Goal: Task Accomplishment & Management: Use online tool/utility

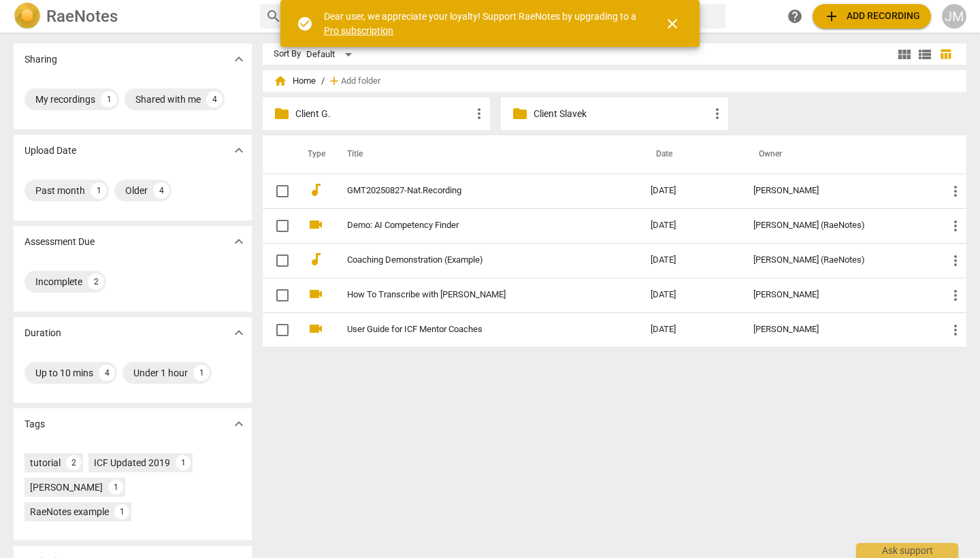
click at [347, 114] on p "Client G." at bounding box center [383, 114] width 176 height 14
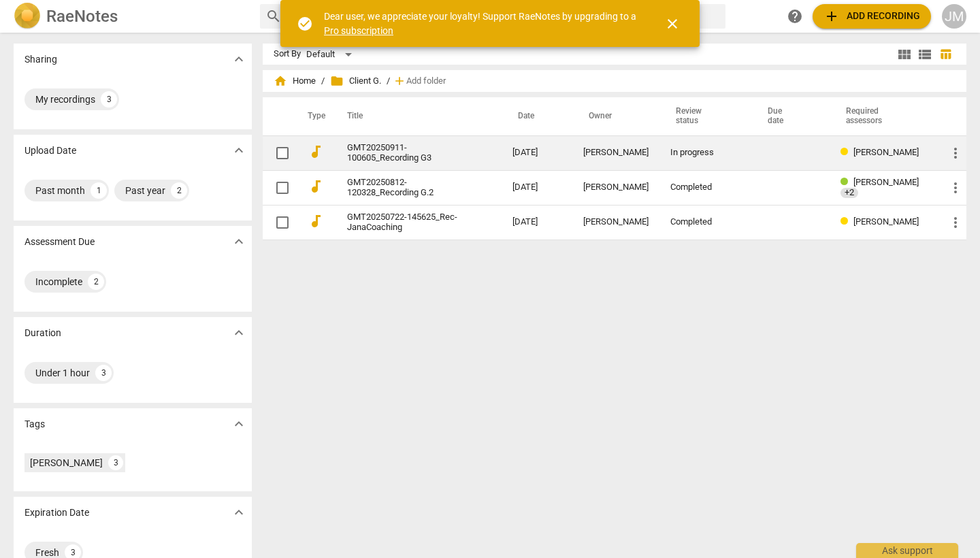
click at [502, 152] on td "GMT20250911-100605_Recording G3" at bounding box center [416, 152] width 171 height 35
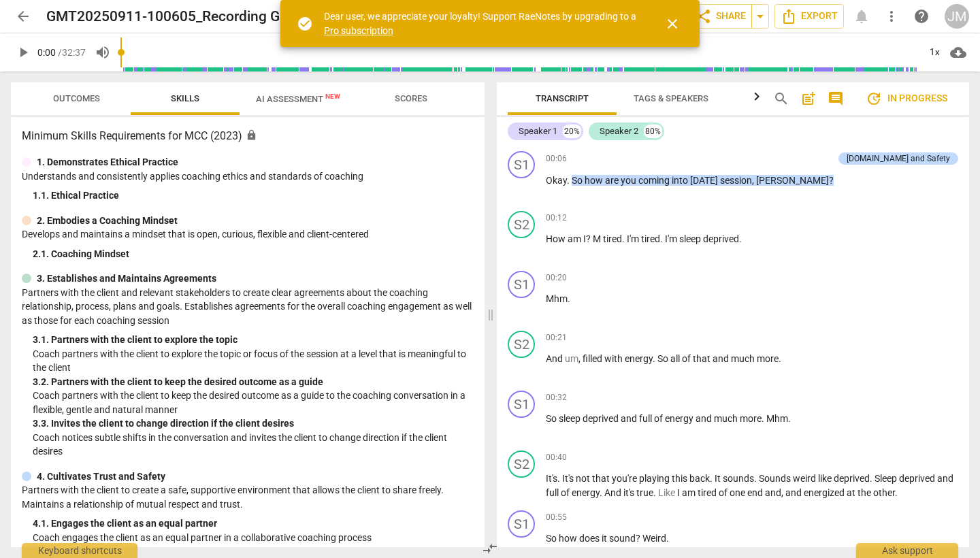
click at [673, 22] on span "close" at bounding box center [672, 24] width 16 height 16
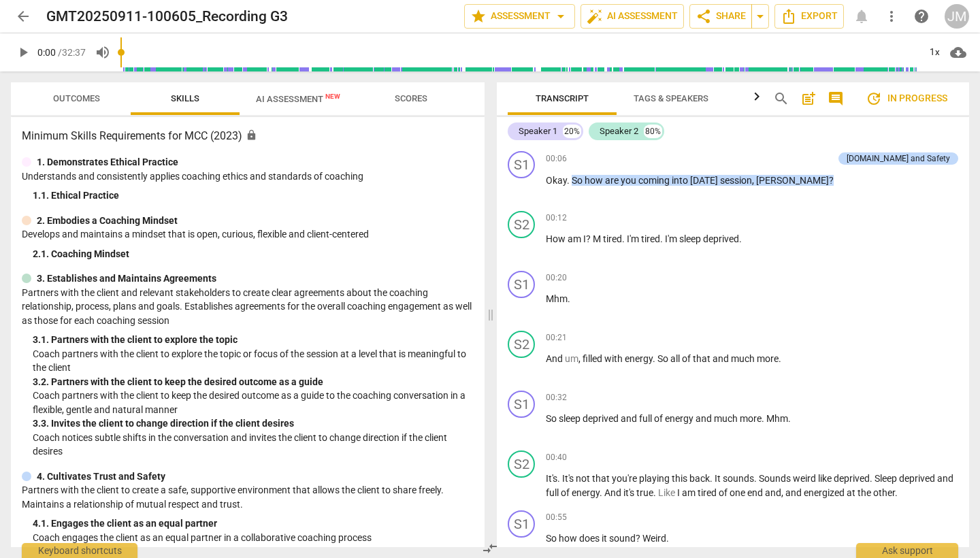
click at [915, 100] on span "update In progress" at bounding box center [907, 99] width 82 height 16
click at [559, 18] on span "arrow_drop_down" at bounding box center [561, 16] width 16 height 16
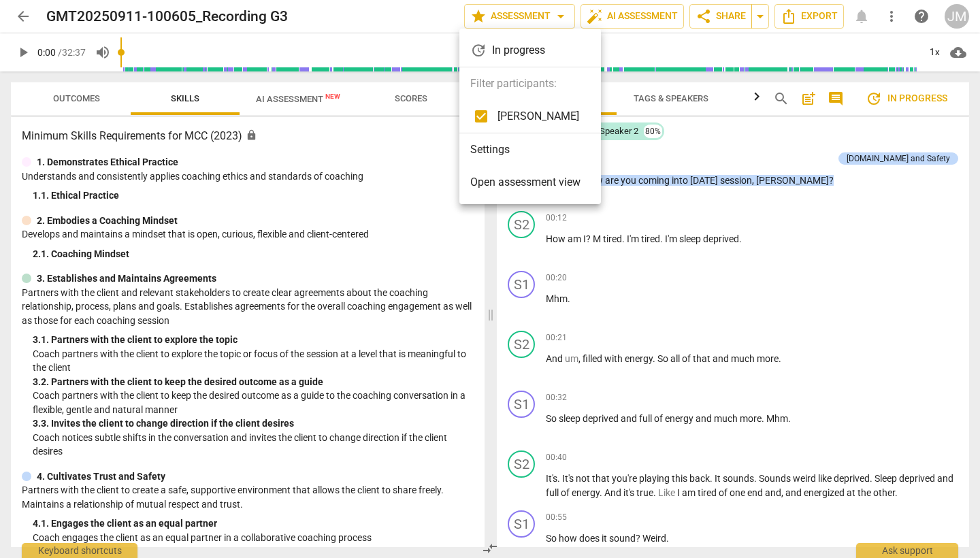
click at [530, 49] on div "update In progress" at bounding box center [530, 50] width 142 height 33
click at [523, 186] on span "Open assessment view" at bounding box center [525, 182] width 110 height 16
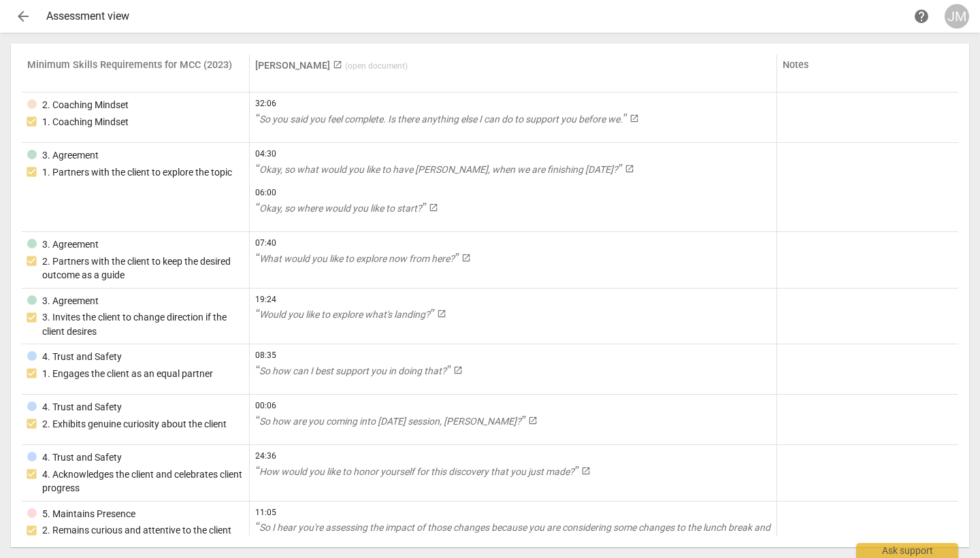
click at [24, 18] on span "arrow_back" at bounding box center [23, 16] width 16 height 16
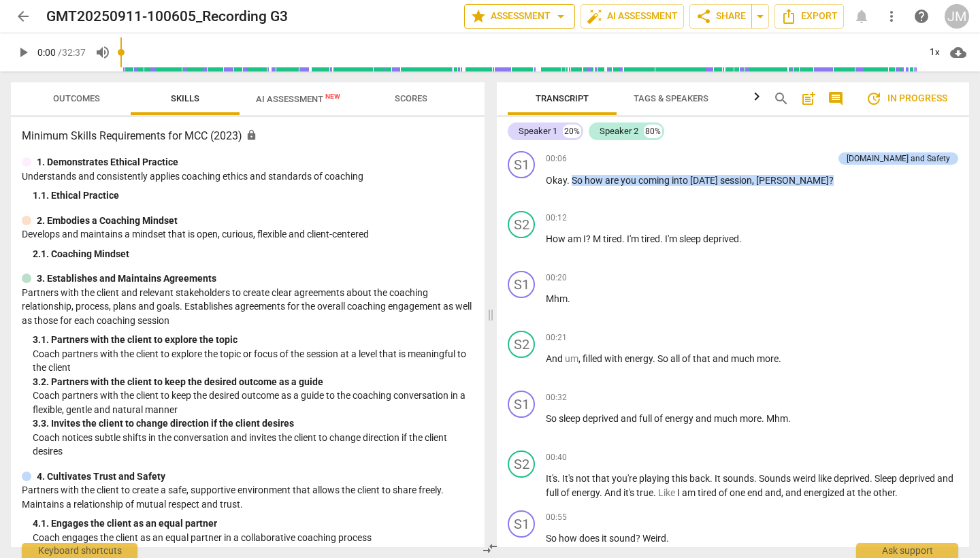
click at [555, 21] on span "arrow_drop_down" at bounding box center [561, 16] width 16 height 16
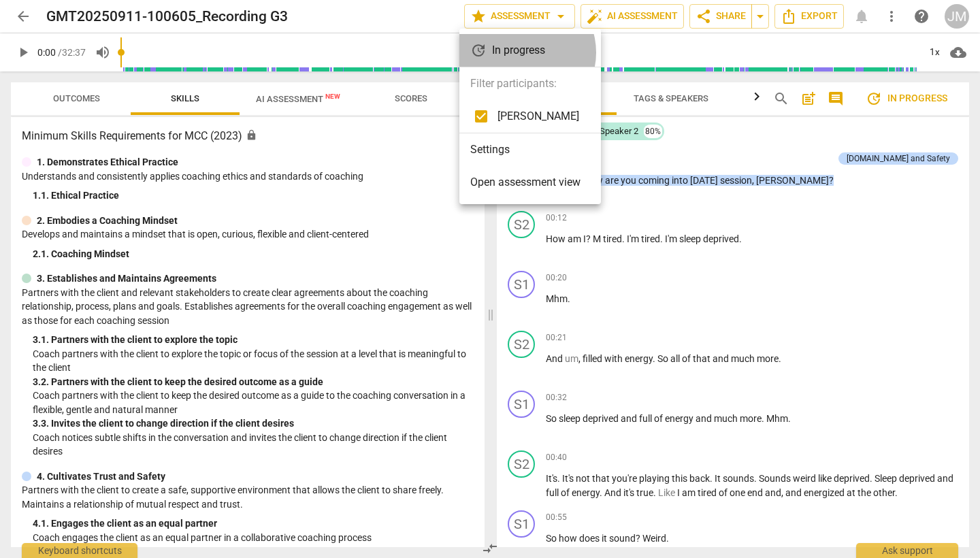
click at [523, 52] on div "update In progress" at bounding box center [530, 50] width 142 height 33
click at [836, 99] on div at bounding box center [490, 279] width 980 height 558
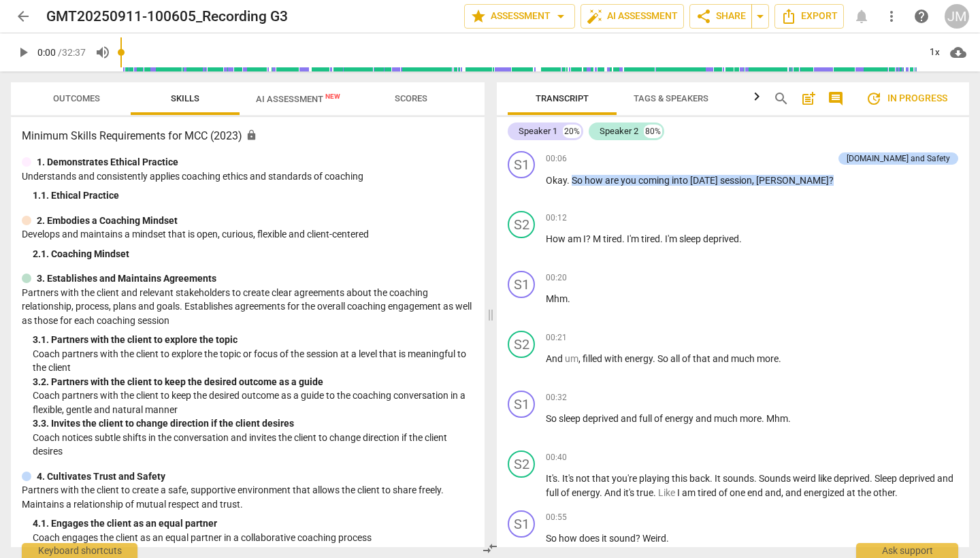
click at [838, 99] on span "comment" at bounding box center [836, 99] width 16 height 16
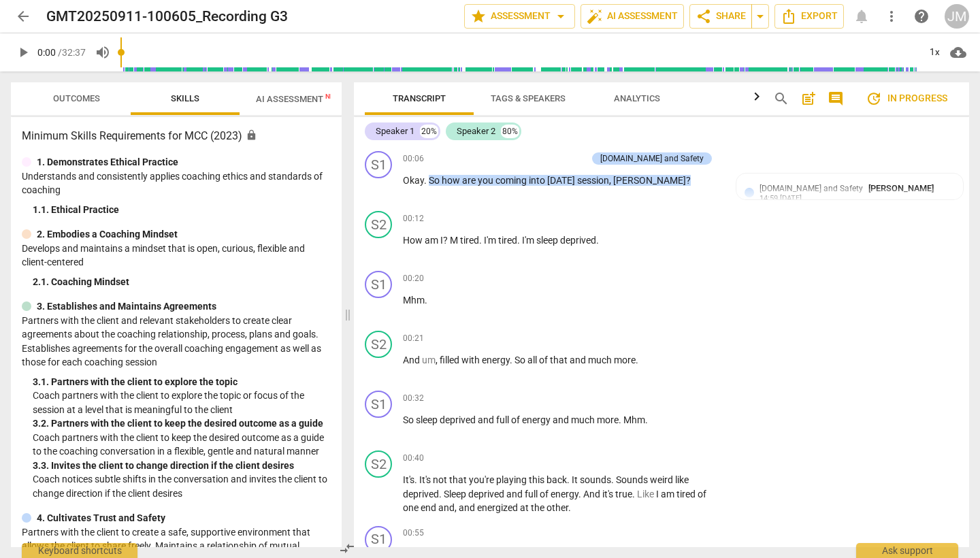
click at [836, 100] on span "comment" at bounding box center [836, 99] width 16 height 16
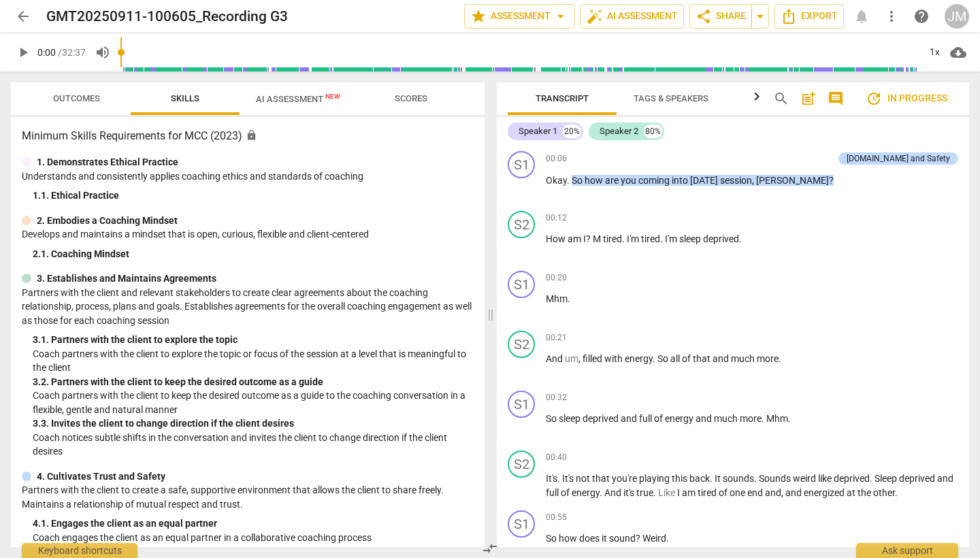
click at [299, 105] on span "AI Assessment New" at bounding box center [298, 98] width 117 height 20
